Goal: Information Seeking & Learning: Learn about a topic

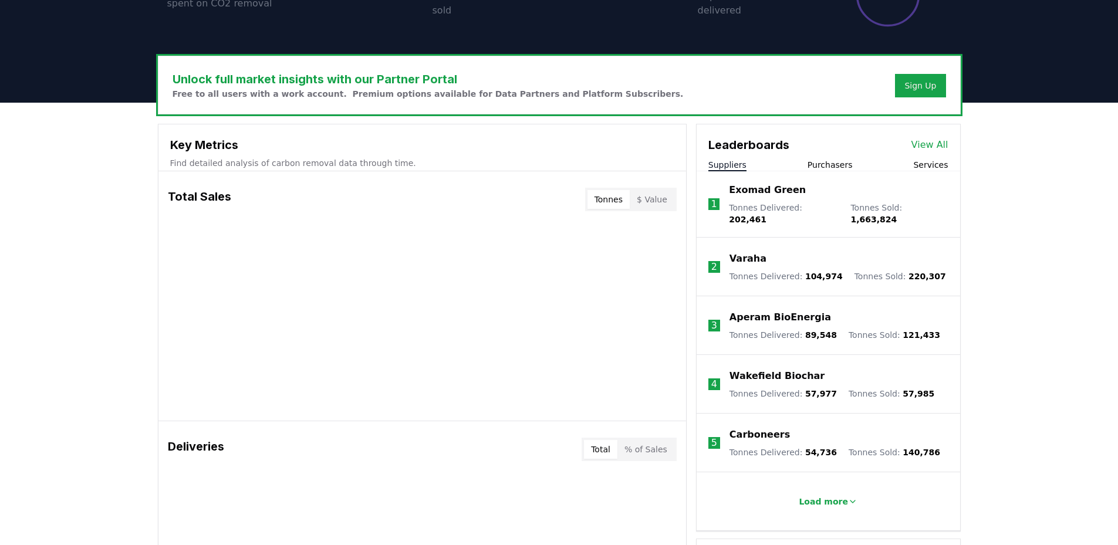
scroll to position [352, 0]
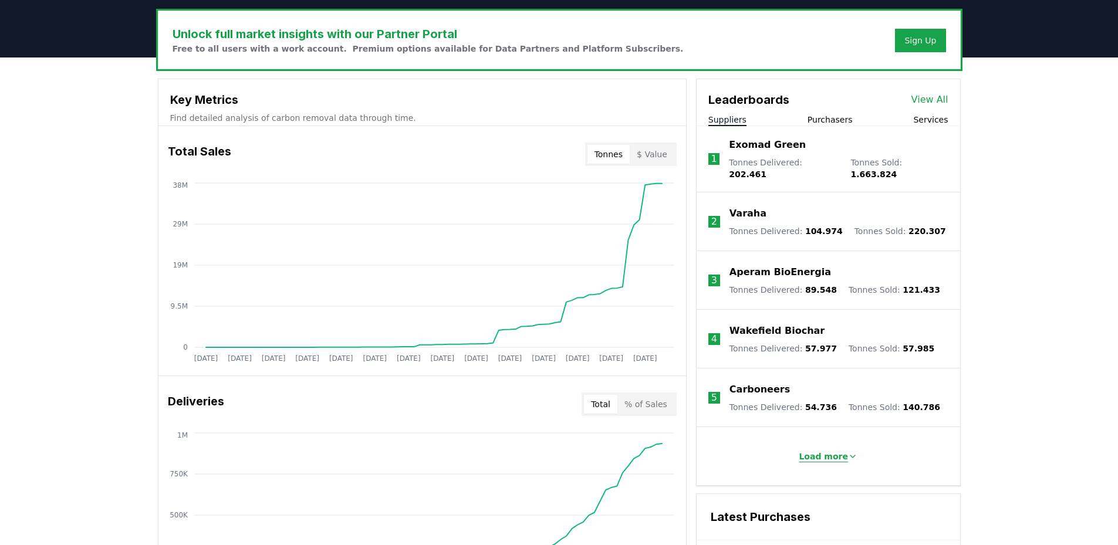
click at [836, 439] on icon at bounding box center [852, 456] width 9 height 9
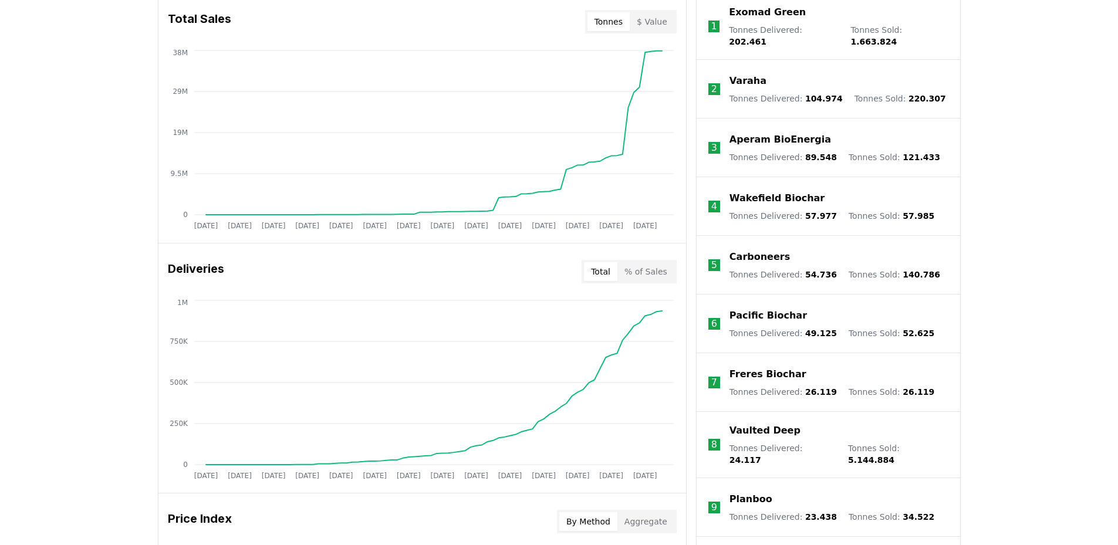
scroll to position [411, 0]
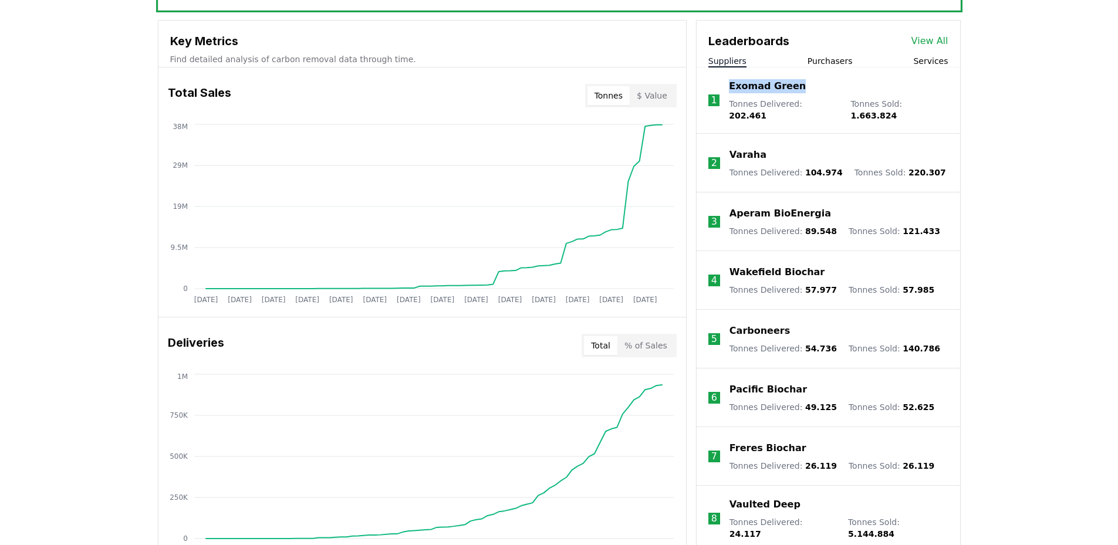
drag, startPoint x: 728, startPoint y: 90, endPoint x: 842, endPoint y: 92, distance: 114.4
click at [836, 92] on li "1 Exomad Green Tonnes Delivered : 202.461 Tonnes Sold : 1.663.824" at bounding box center [828, 100] width 263 height 66
copy p "Exomad Green"
drag, startPoint x: 891, startPoint y: 106, endPoint x: 953, endPoint y: 110, distance: 62.3
click at [836, 110] on li "1 Exomad Green Tonnes Delivered : 202.461 Tonnes Sold : 1.663.824" at bounding box center [828, 100] width 263 height 66
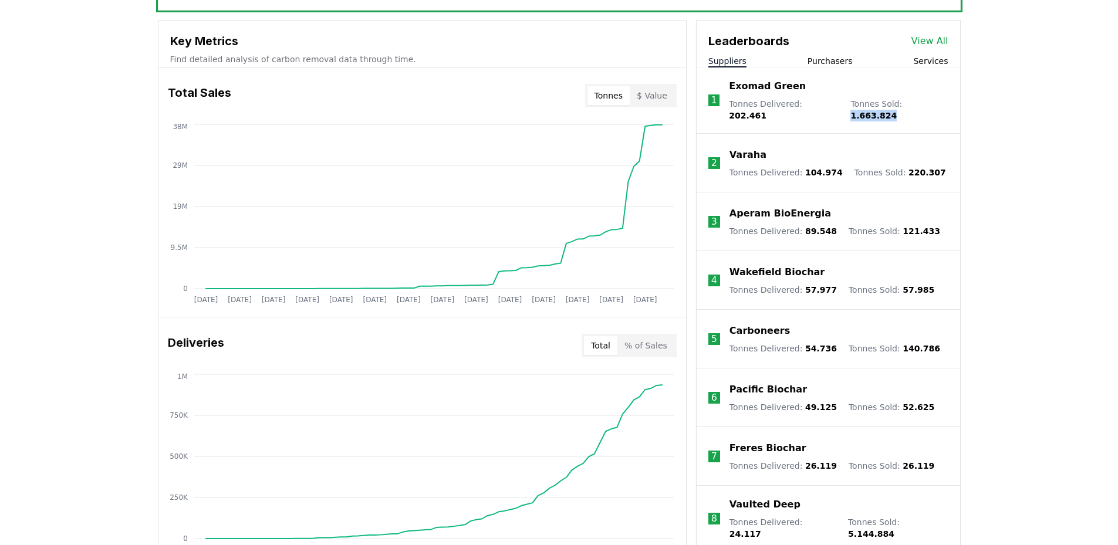
click at [836, 110] on li "1 Exomad Green Tonnes Delivered : 202.461 Tonnes Sold : 1.663.824" at bounding box center [828, 100] width 263 height 66
drag, startPoint x: 764, startPoint y: 146, endPoint x: 705, endPoint y: 149, distance: 59.3
click at [705, 149] on li "2 Varaha Tonnes Delivered : 104.974 Tonnes Sold : 220.307" at bounding box center [828, 163] width 263 height 59
copy li "2 Varaha"
drag, startPoint x: 804, startPoint y: 202, endPoint x: 731, endPoint y: 206, distance: 73.4
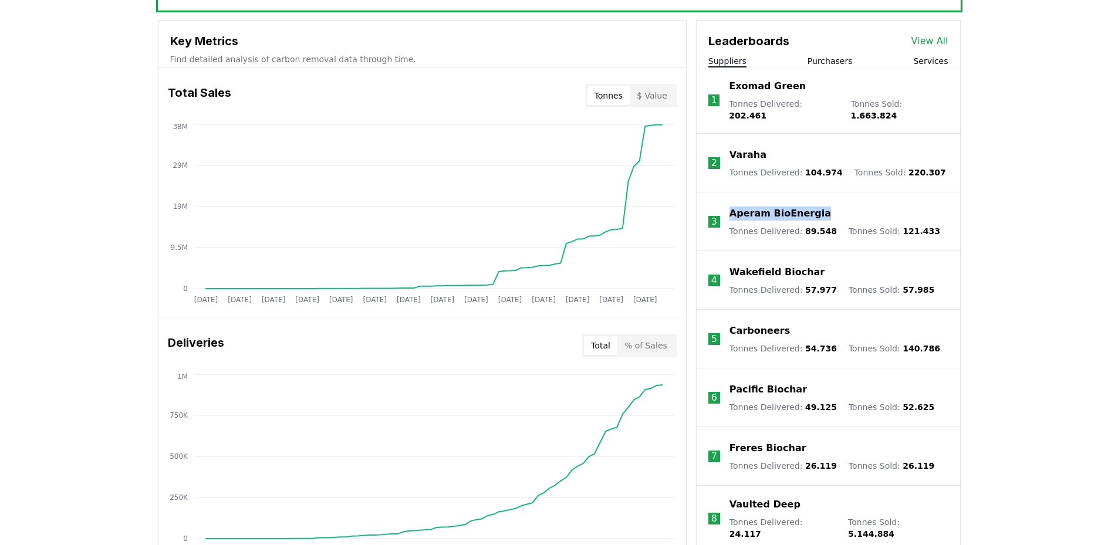
click at [731, 207] on div "Aperam BioEnergia" at bounding box center [834, 214] width 211 height 14
copy p "Aperam BioEnergia"
drag, startPoint x: 835, startPoint y: 261, endPoint x: 725, endPoint y: 258, distance: 110.3
click at [725, 258] on li "4 Wakefield Biochar Tonnes Delivered : 57.977 Tonnes Sold : 57.985" at bounding box center [828, 280] width 263 height 59
copy p "Wakefield Biochar"
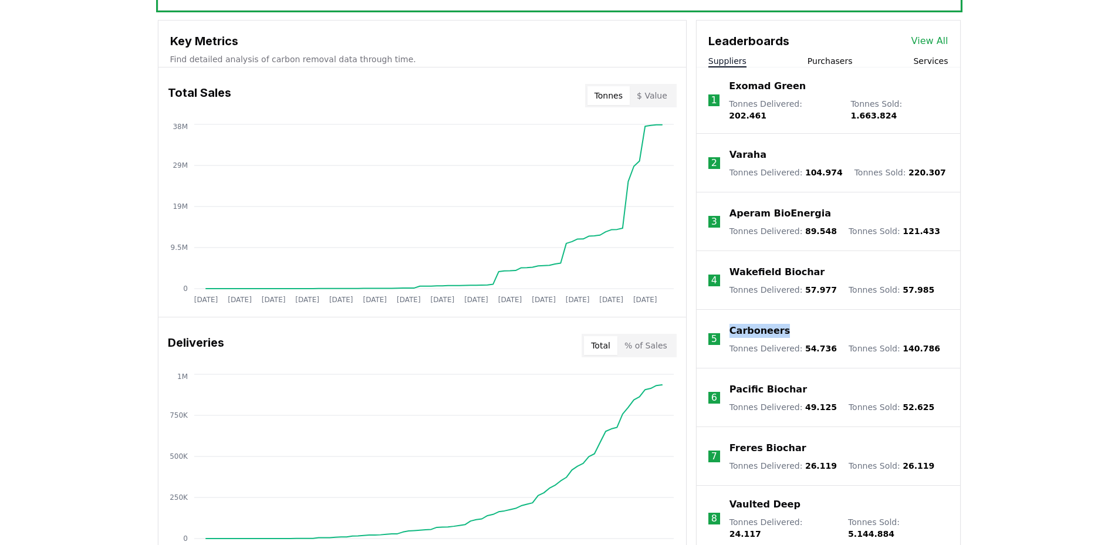
drag, startPoint x: 790, startPoint y: 321, endPoint x: 725, endPoint y: 321, distance: 64.5
click at [725, 321] on li "5 Carboneers Tonnes Delivered : 54.736 Tonnes Sold : 140.786" at bounding box center [828, 339] width 263 height 59
copy p "Carboneers"
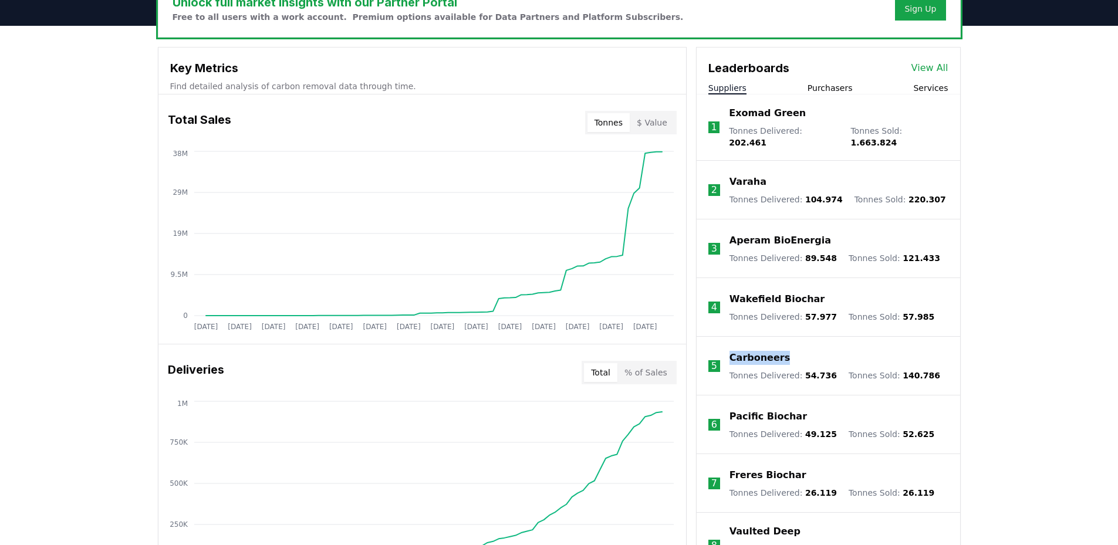
scroll to position [352, 0]
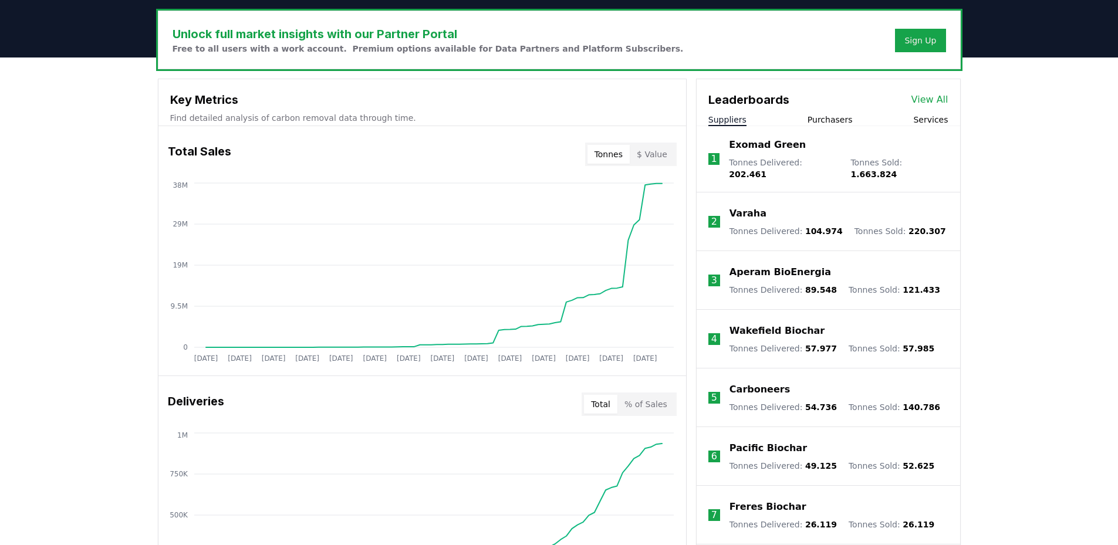
click at [836, 123] on div "Suppliers Purchasers Services" at bounding box center [828, 120] width 263 height 12
click at [836, 119] on button "Services" at bounding box center [930, 120] width 35 height 12
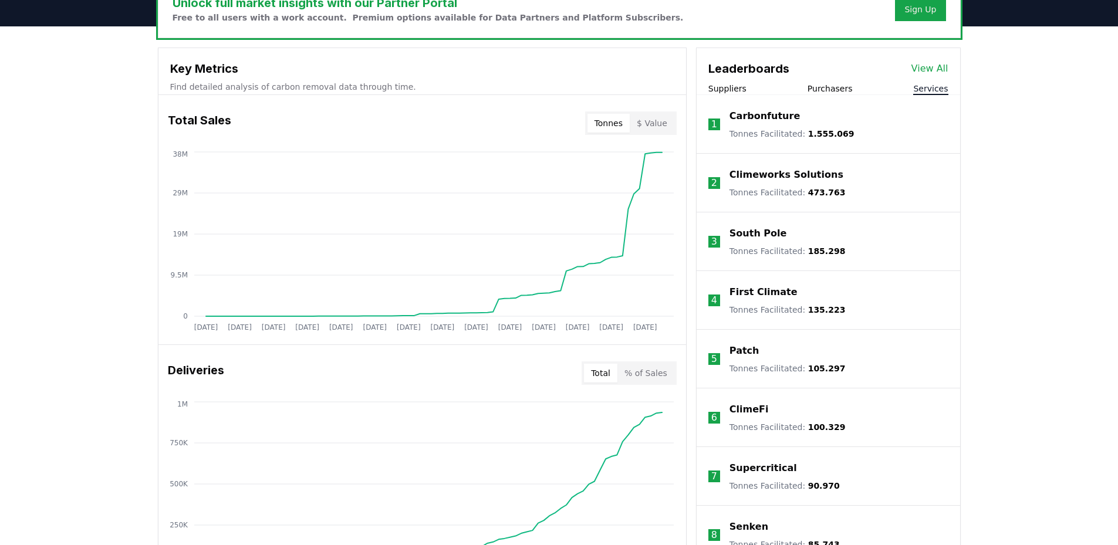
scroll to position [293, 0]
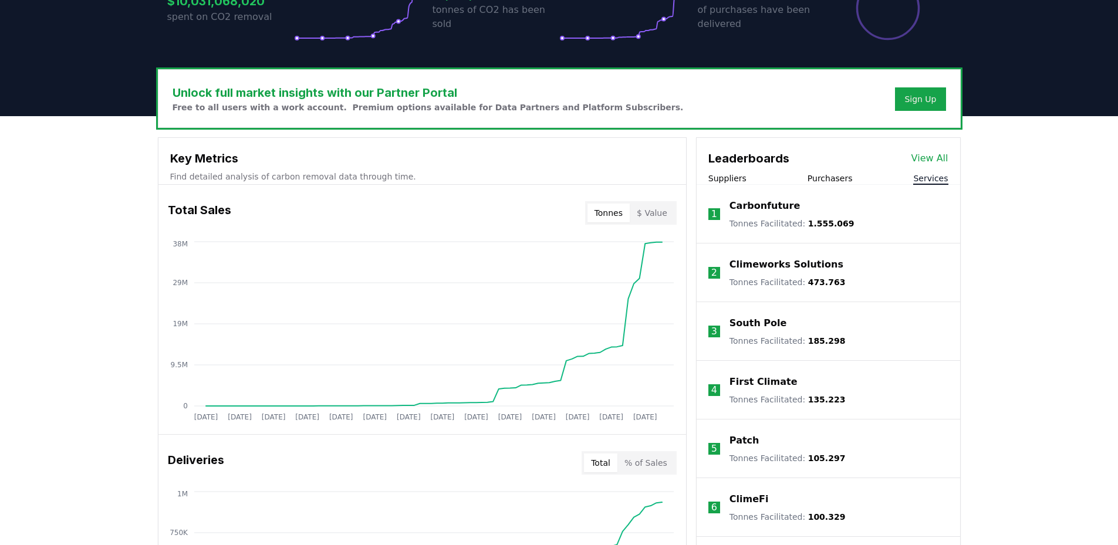
click at [719, 177] on button "Suppliers" at bounding box center [727, 179] width 38 height 12
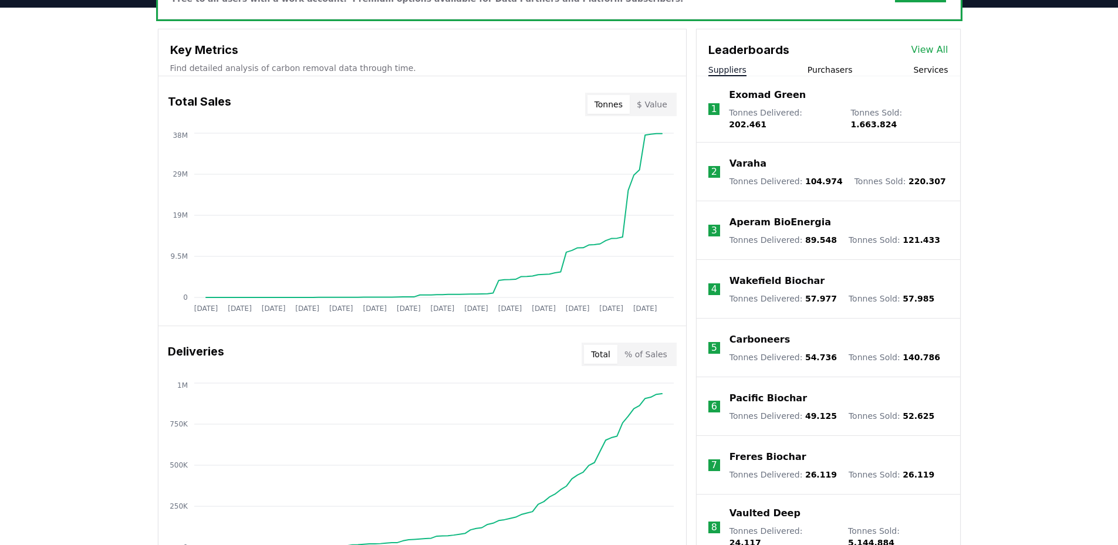
scroll to position [411, 0]
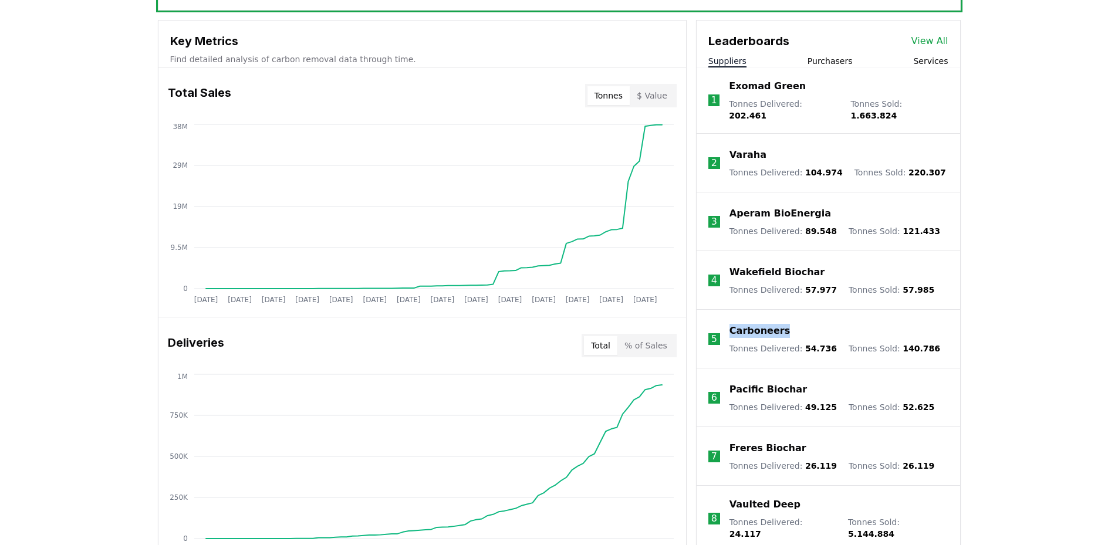
drag, startPoint x: 792, startPoint y: 325, endPoint x: 718, endPoint y: 329, distance: 74.0
click at [718, 329] on li "5 Carboneers Tonnes Delivered : 54.736 Tonnes Sold : 140.786" at bounding box center [828, 339] width 263 height 59
copy li "Carboneers"
drag, startPoint x: 804, startPoint y: 385, endPoint x: 748, endPoint y: 383, distance: 56.4
click at [747, 383] on div "Pacific Biochar" at bounding box center [831, 390] width 205 height 14
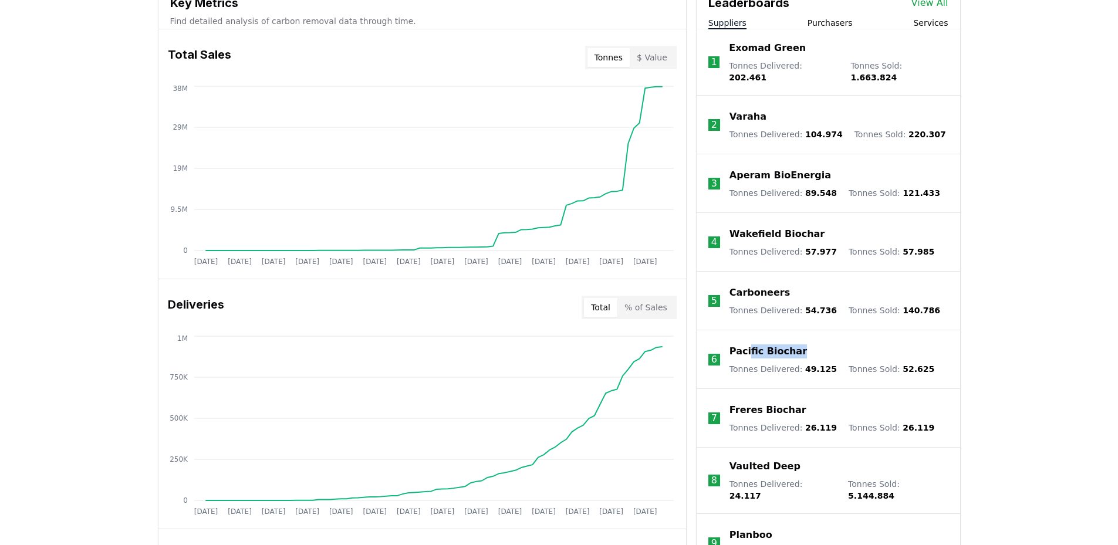
scroll to position [469, 0]
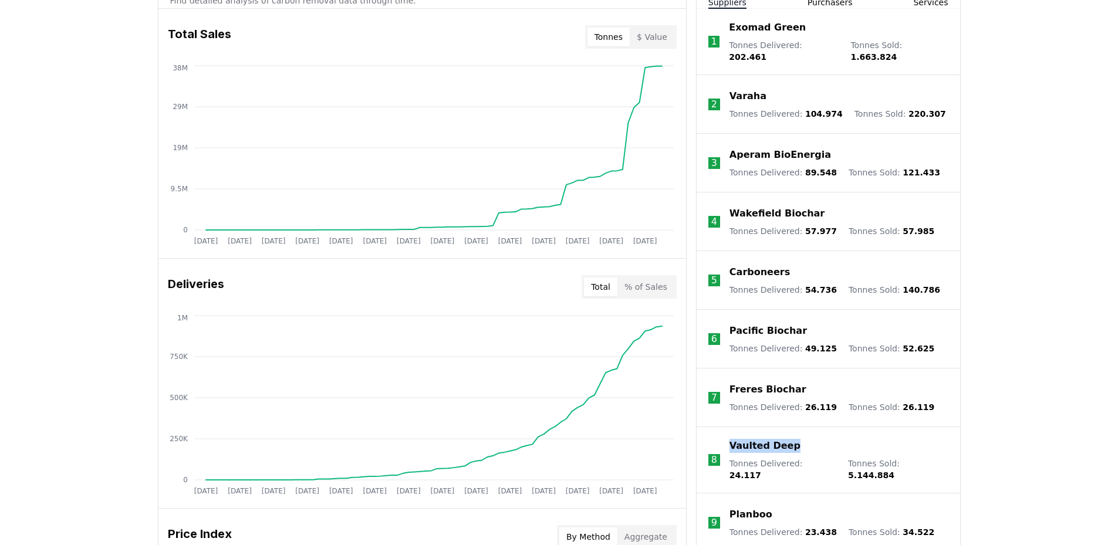
drag, startPoint x: 806, startPoint y: 447, endPoint x: 730, endPoint y: 442, distance: 75.8
click at [730, 439] on div "Vaulted Deep" at bounding box center [838, 446] width 219 height 14
copy p "Vaulted Deep"
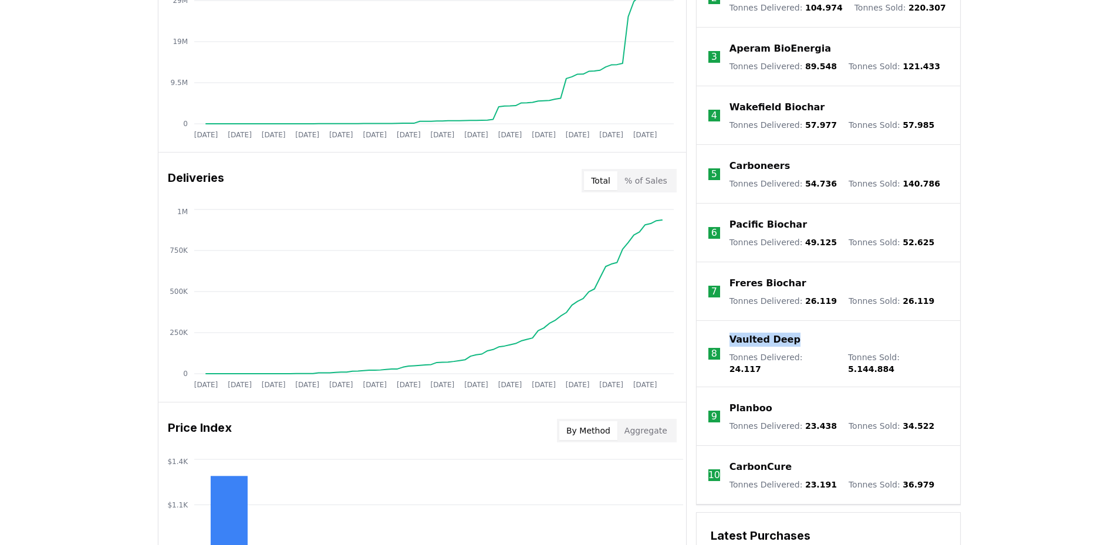
scroll to position [587, 0]
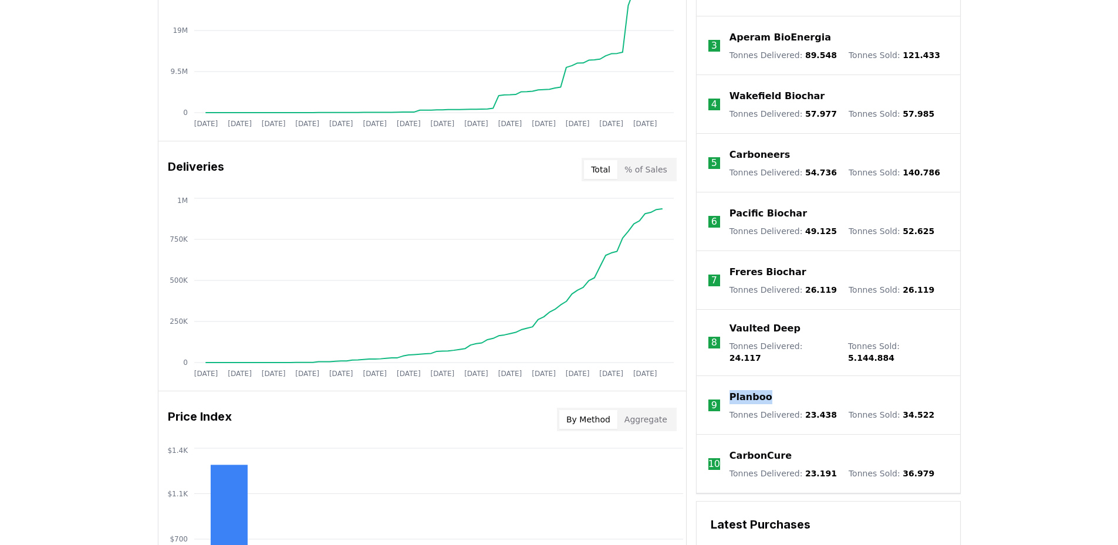
drag, startPoint x: 786, startPoint y: 386, endPoint x: 728, endPoint y: 382, distance: 58.8
click at [728, 382] on li "9 Planboo Tonnes Delivered : 23.438 Tonnes Sold : 34.522" at bounding box center [828, 405] width 263 height 59
copy p "Planboo"
drag, startPoint x: 816, startPoint y: 441, endPoint x: 726, endPoint y: 442, distance: 89.8
click at [726, 439] on li "10 CarbonCure Tonnes Delivered : 23.191 Tonnes Sold : 36.979" at bounding box center [828, 464] width 263 height 59
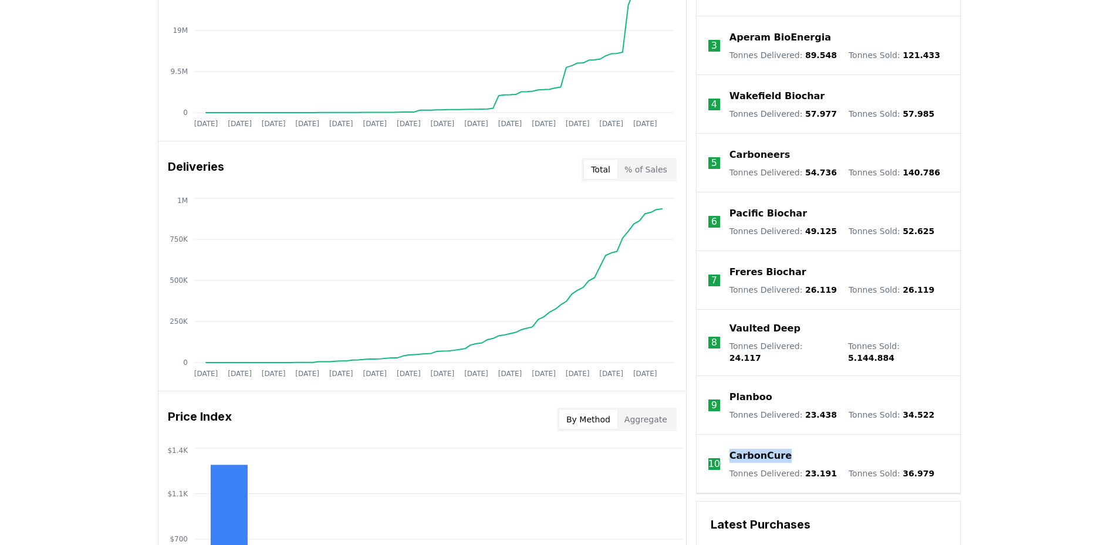
copy p "CarbonCure"
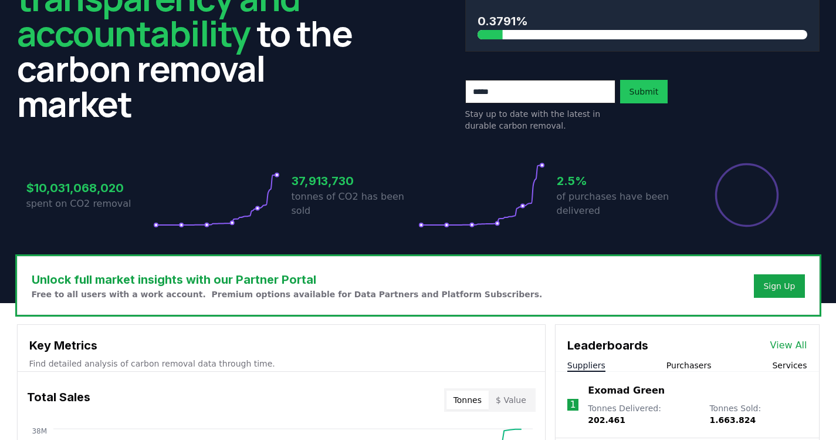
scroll to position [0, 0]
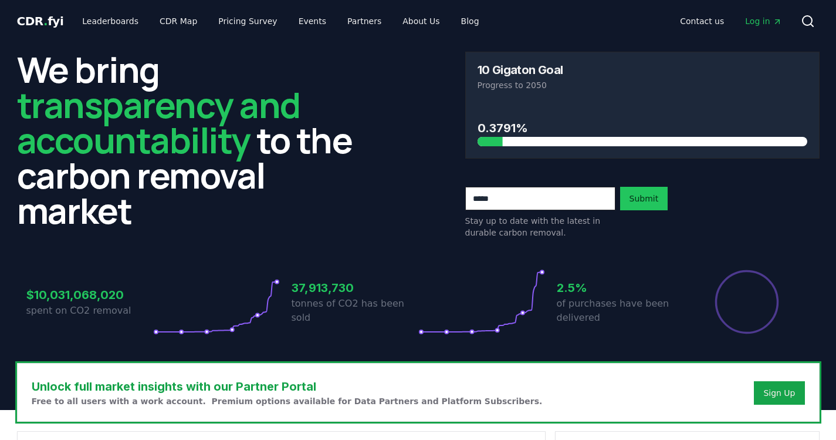
click at [50, 21] on span "CDR . fyi" at bounding box center [40, 21] width 47 height 14
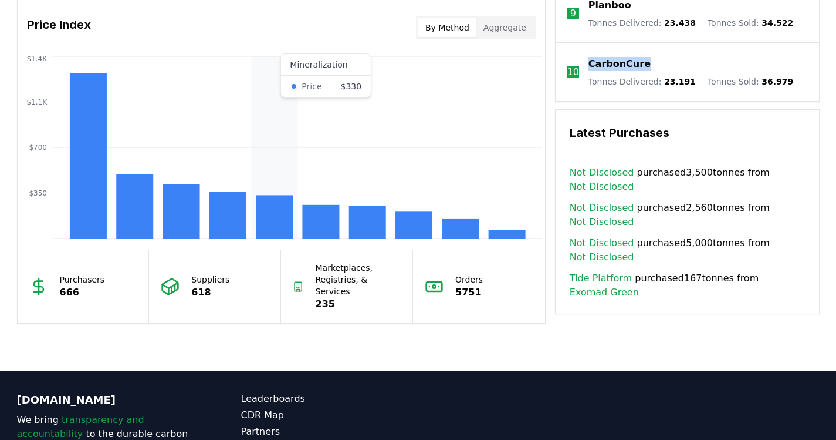
scroll to position [1086, 0]
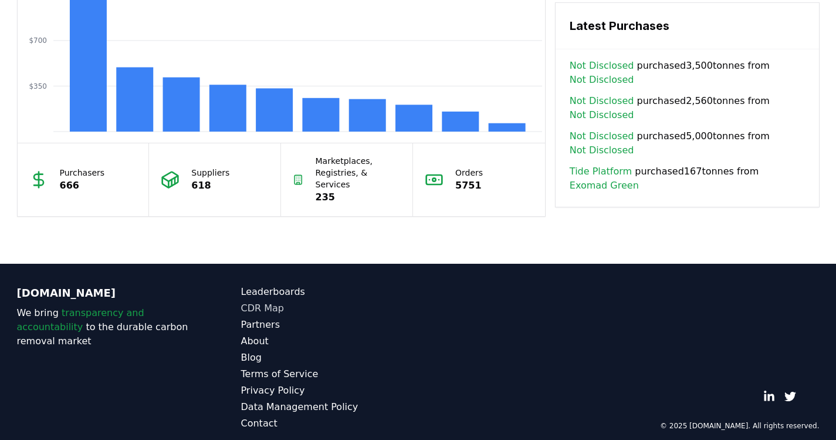
click at [259, 301] on link "CDR Map" at bounding box center [329, 308] width 177 height 14
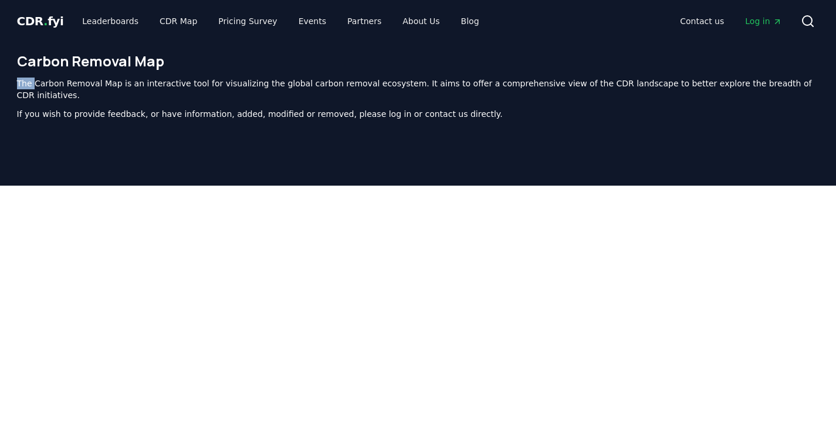
drag, startPoint x: 33, startPoint y: 86, endPoint x: 388, endPoint y: 84, distance: 355.6
click at [388, 83] on p "The Carbon Removal Map is an interactive tool for visualizing the global carbon…" at bounding box center [418, 88] width 803 height 23
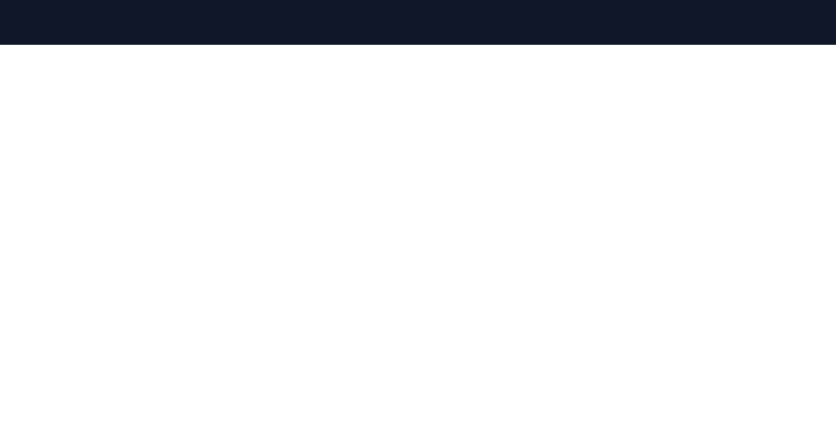
scroll to position [361, 0]
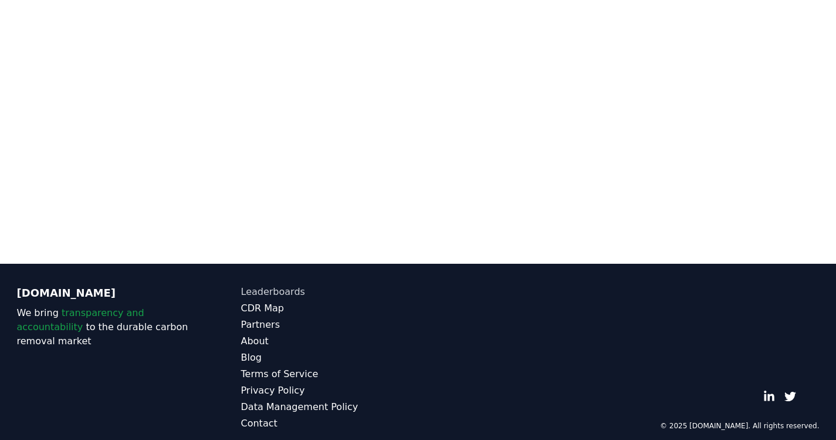
click at [276, 285] on link "Leaderboards" at bounding box center [329, 292] width 177 height 14
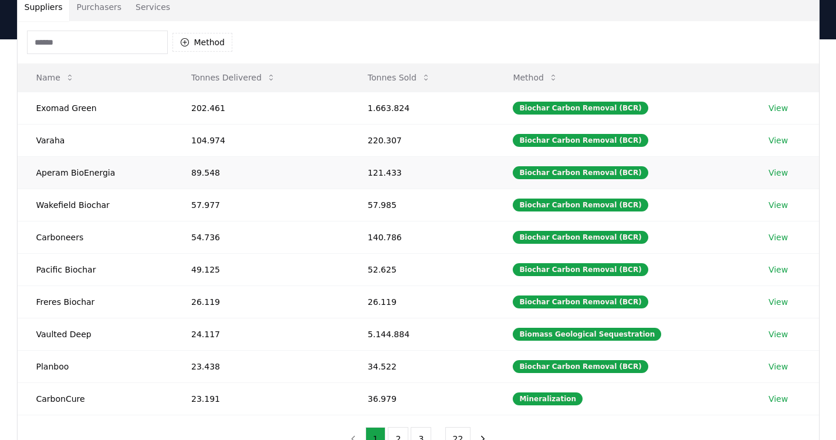
scroll to position [117, 0]
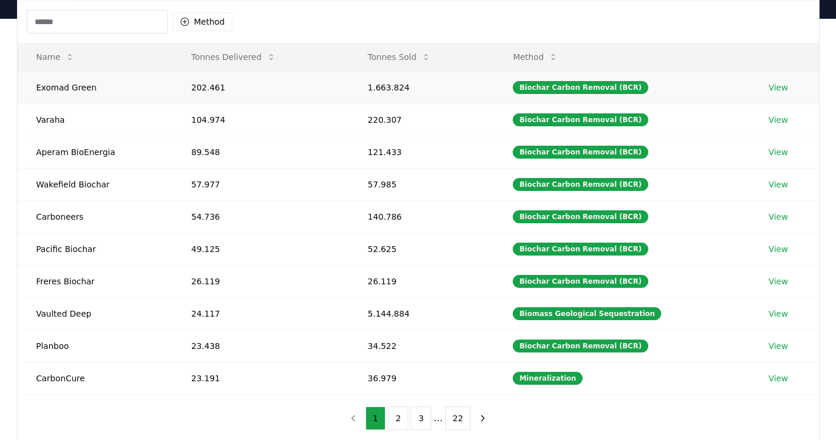
click at [779, 89] on link "View" at bounding box center [778, 88] width 19 height 12
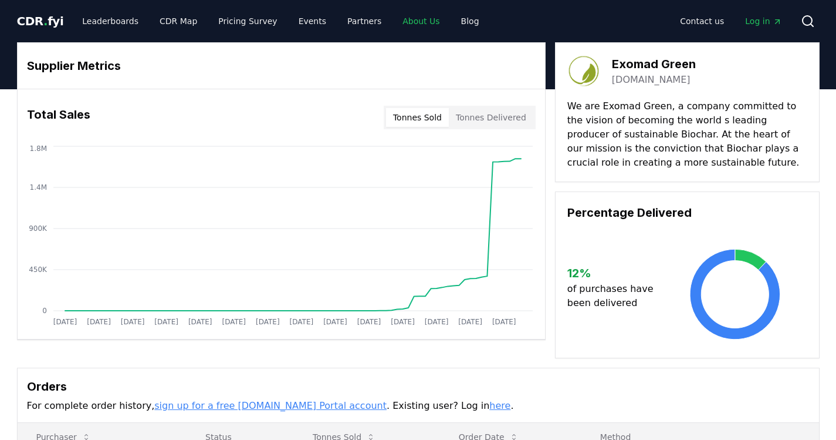
click at [413, 20] on link "About Us" at bounding box center [421, 21] width 56 height 21
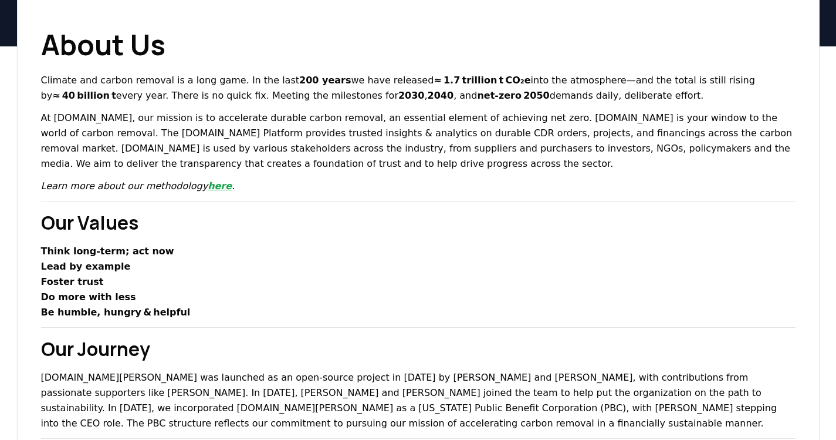
scroll to position [117, 0]
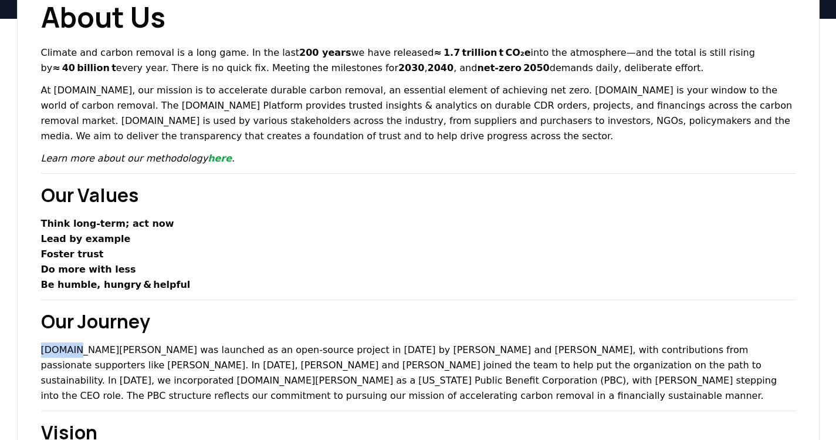
drag, startPoint x: 72, startPoint y: 347, endPoint x: 31, endPoint y: 354, distance: 41.8
copy p "[DOMAIN_NAME]"
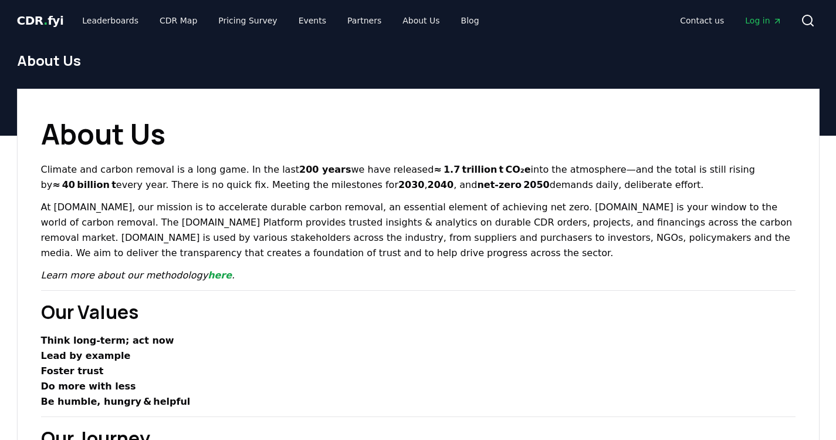
scroll to position [0, 0]
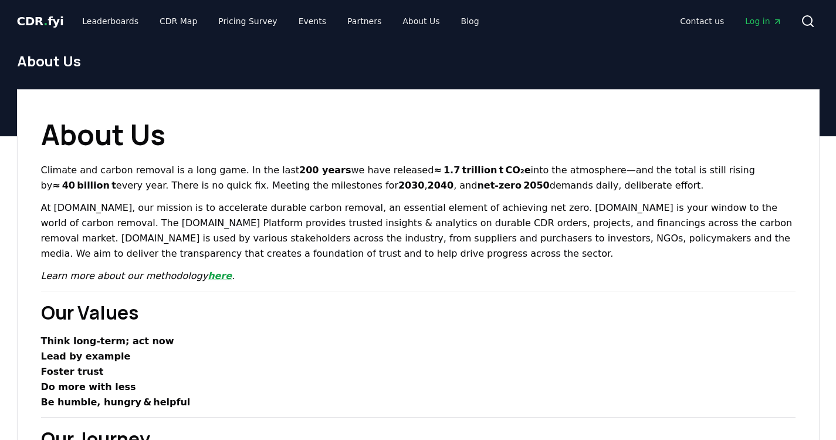
click at [208, 280] on link "here" at bounding box center [220, 275] width 24 height 11
